Goal: Browse casually: Explore the website without a specific task or goal

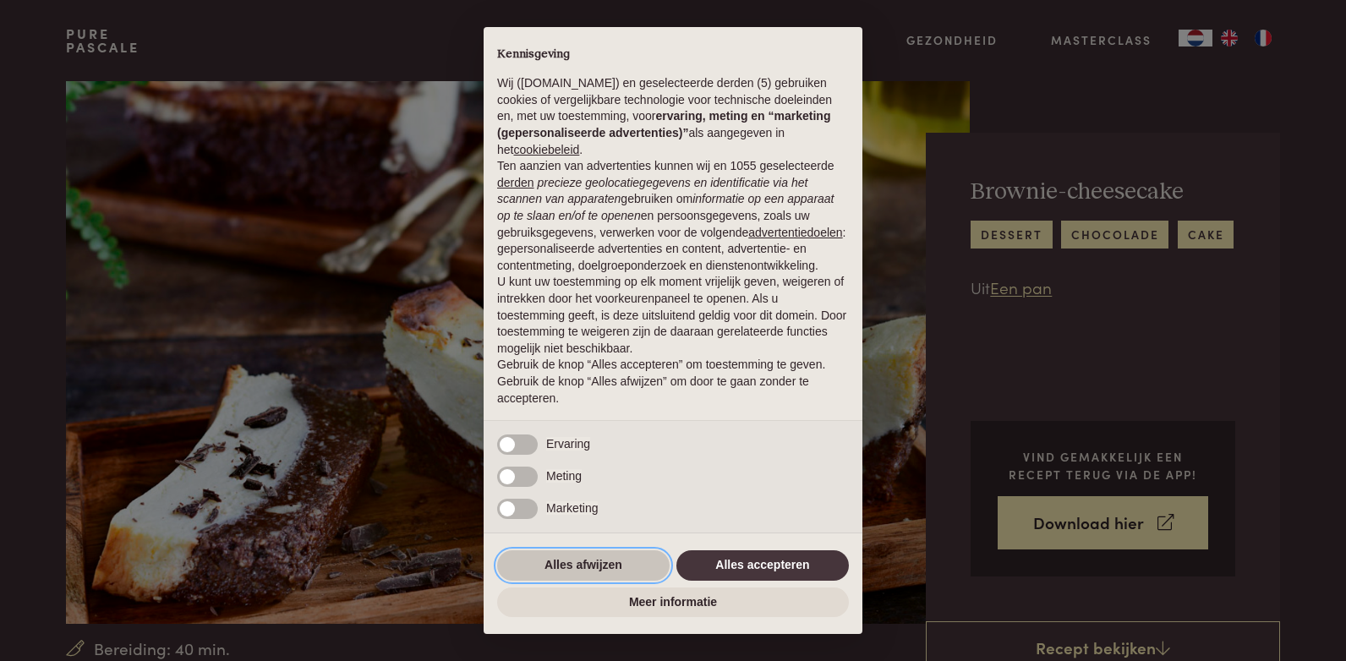
click at [632, 558] on button "Alles afwijzen" at bounding box center [583, 565] width 172 height 30
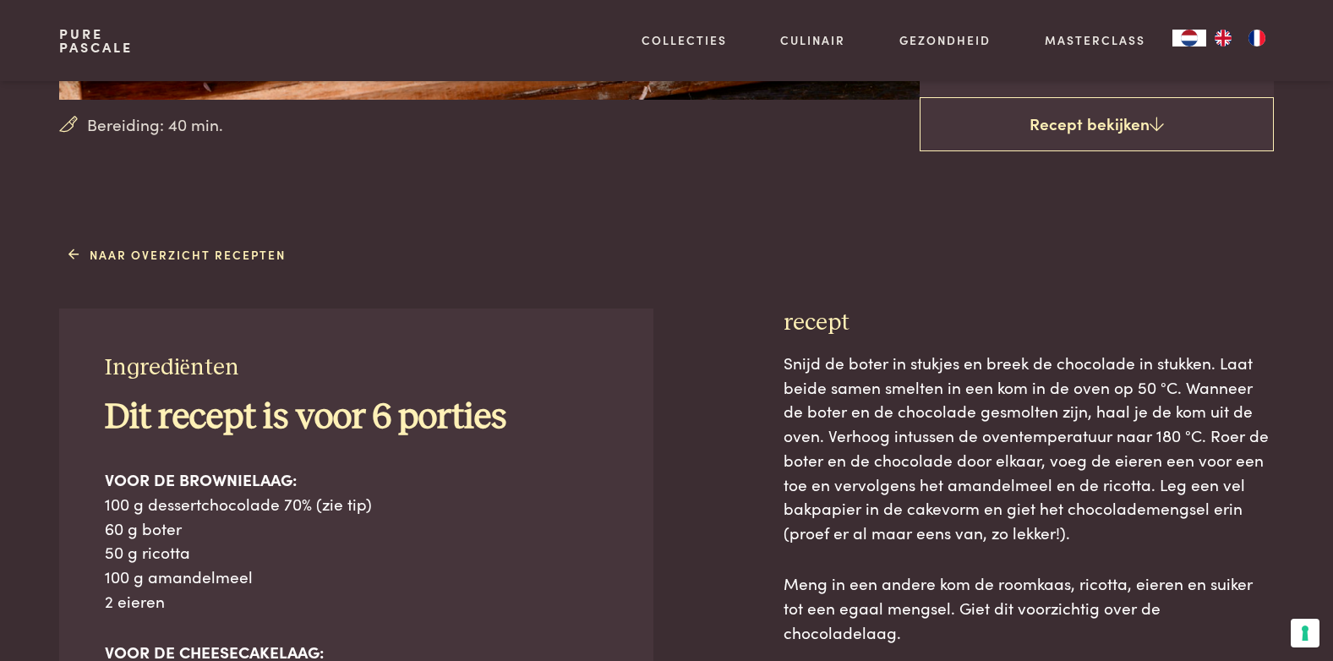
scroll to position [530, 0]
